Goal: Information Seeking & Learning: Get advice/opinions

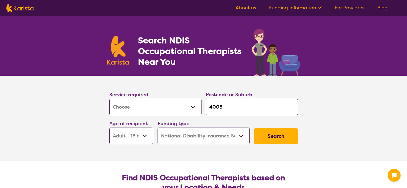
select select "[MEDICAL_DATA]"
select select "AD"
select select "NDIS"
select select "[MEDICAL_DATA]"
select select "AD"
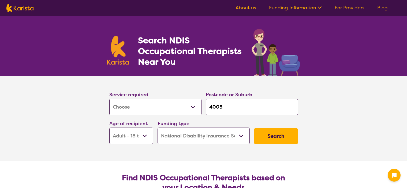
select select "NDIS"
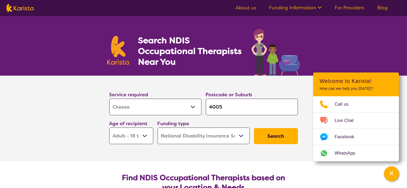
click at [227, 107] on input "4005" at bounding box center [252, 107] width 92 height 17
click at [140, 135] on select "Early Childhood - 0 to 9 Child - 10 to 11 Adolescent - 12 to 17 Adult - 18 to 6…" at bounding box center [131, 136] width 44 height 17
click at [109, 128] on select "Early Childhood - 0 to 9 Child - 10 to 11 Adolescent - 12 to 17 Adult - 18 to 6…" at bounding box center [131, 136] width 44 height 17
click at [84, 111] on section "Service required Allied Health Assistant Assessment (ADHD or Autism) Behaviour …" at bounding box center [203, 119] width 407 height 86
click at [233, 133] on select "Home Care Package (HCP) National Disability Insurance Scheme (NDIS) I don't know" at bounding box center [204, 136] width 92 height 17
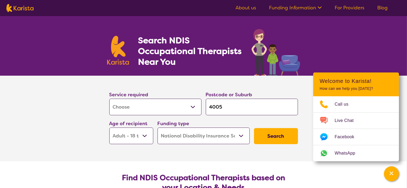
click at [158, 128] on select "Home Care Package (HCP) National Disability Insurance Scheme (NDIS) I don't know" at bounding box center [204, 136] width 92 height 17
click at [273, 141] on button "Search" at bounding box center [276, 136] width 44 height 16
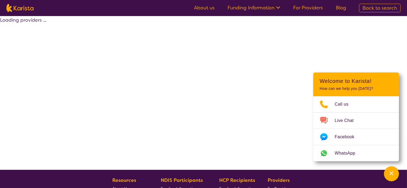
select select "by_score"
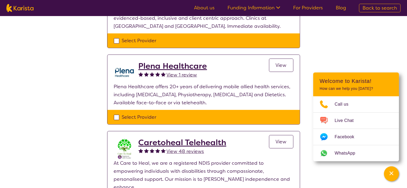
scroll to position [134, 0]
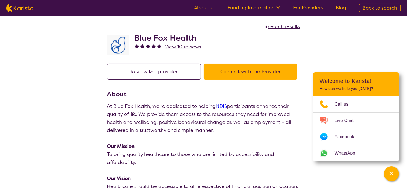
click at [258, 73] on button "Connect with the Provider" at bounding box center [251, 72] width 94 height 16
drag, startPoint x: 193, startPoint y: 37, endPoint x: 136, endPoint y: 38, distance: 56.8
click at [136, 38] on h2 "Blue Fox Health" at bounding box center [167, 38] width 67 height 10
copy h2 "Blue Fox Health"
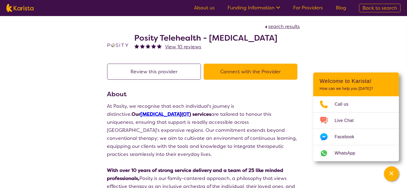
drag, startPoint x: 298, startPoint y: 38, endPoint x: 135, endPoint y: 40, distance: 163.4
click at [135, 40] on div "Posity Telehealth - Occupational Therapy View 10 reviews" at bounding box center [203, 44] width 193 height 27
copy h2 "Posity Telehealth - Occupational Therapy"
